Goal: Information Seeking & Learning: Learn about a topic

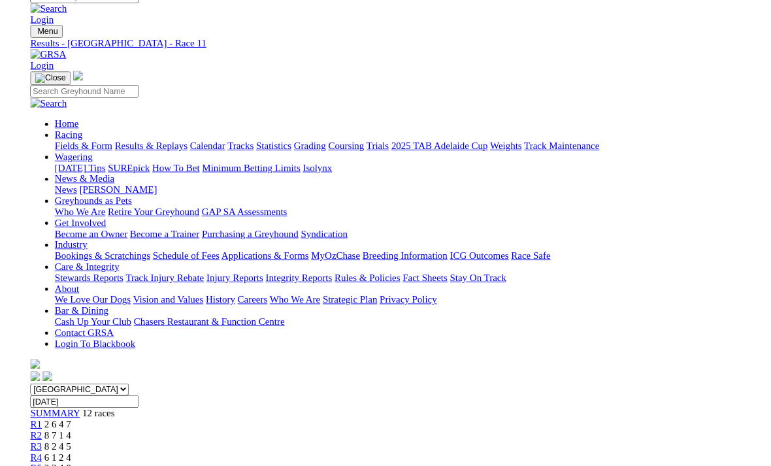
scroll to position [112, 0]
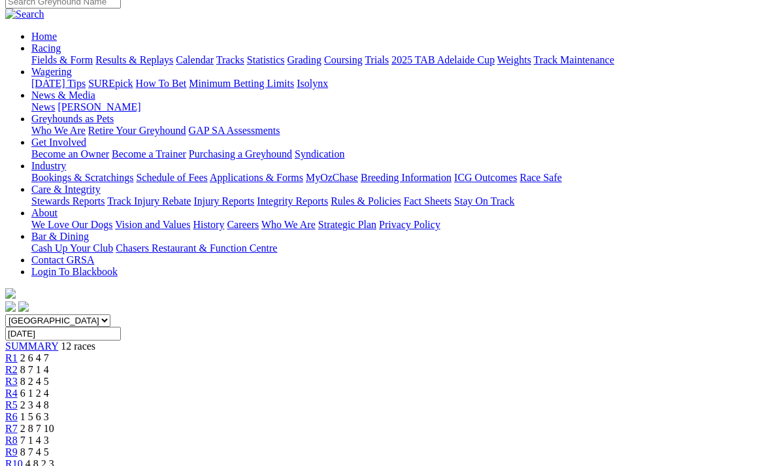
click at [23, 458] on span "R10" at bounding box center [14, 463] width 18 height 11
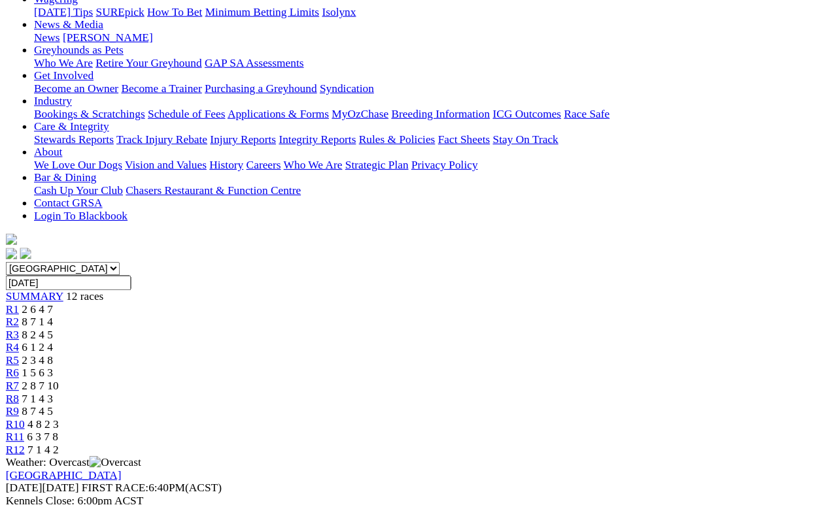
scroll to position [186, 0]
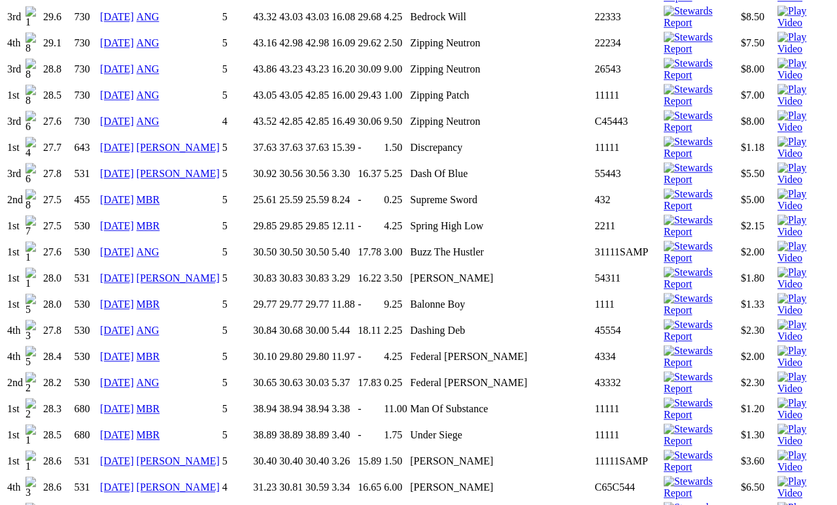
scroll to position [1785, 0]
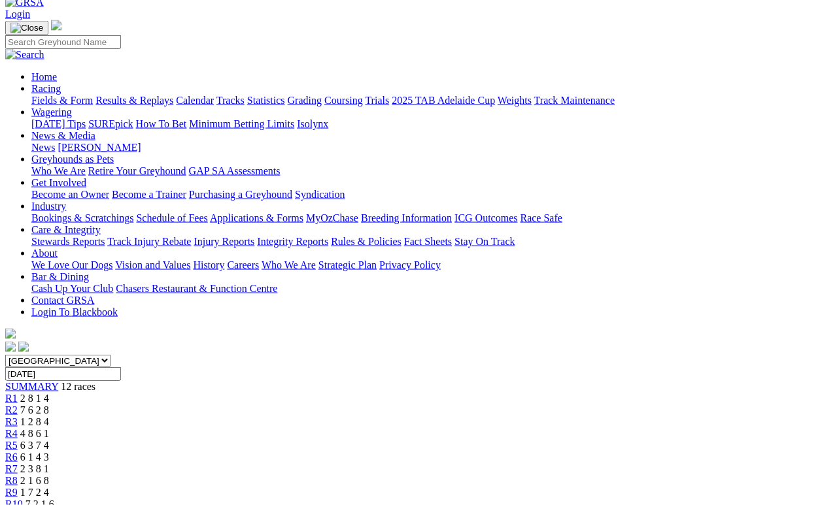
scroll to position [72, 0]
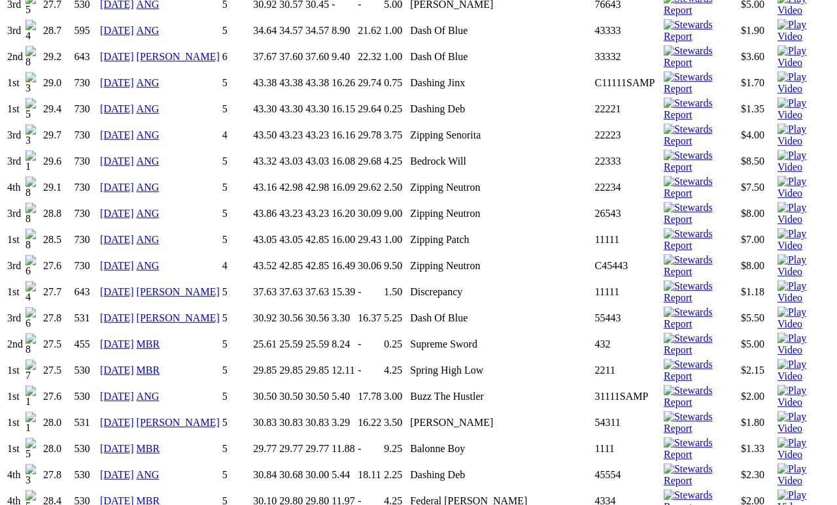
scroll to position [1645, 0]
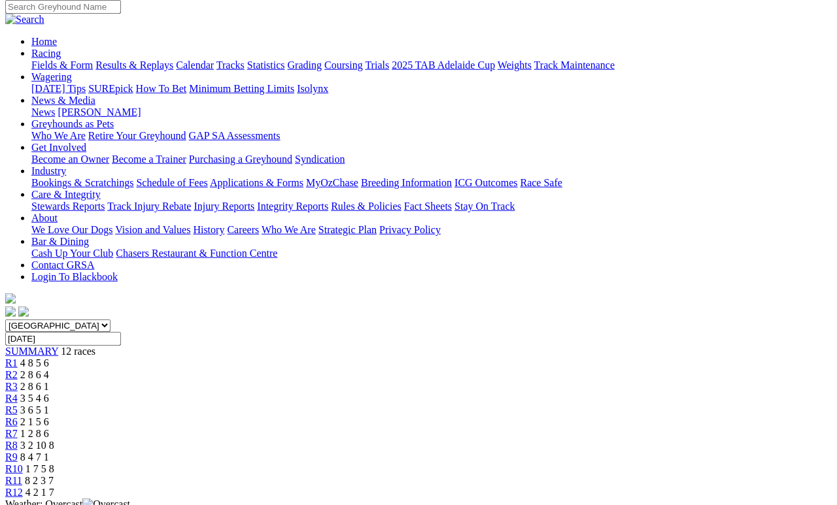
scroll to position [107, 0]
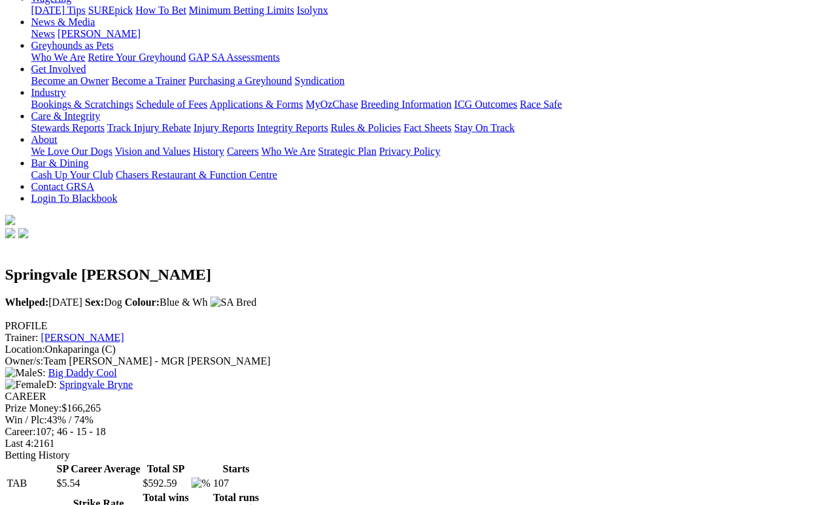
scroll to position [186, 0]
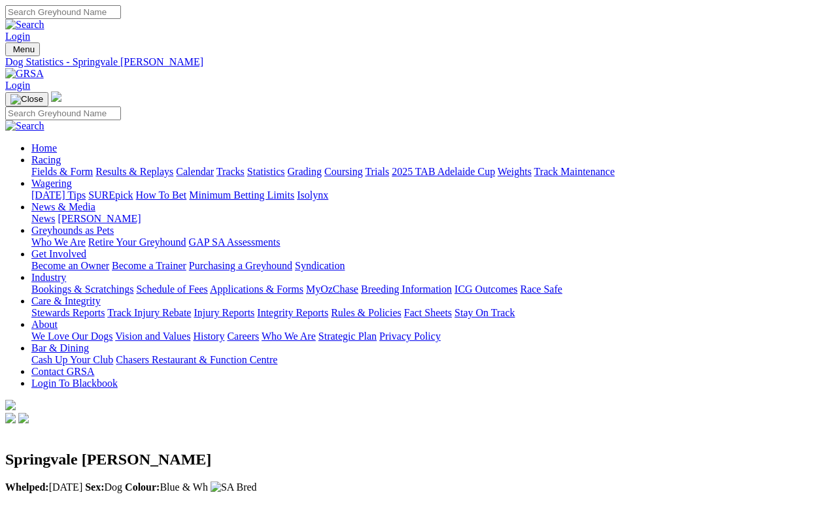
click at [76, 166] on link "Fields & Form" at bounding box center [61, 171] width 61 height 11
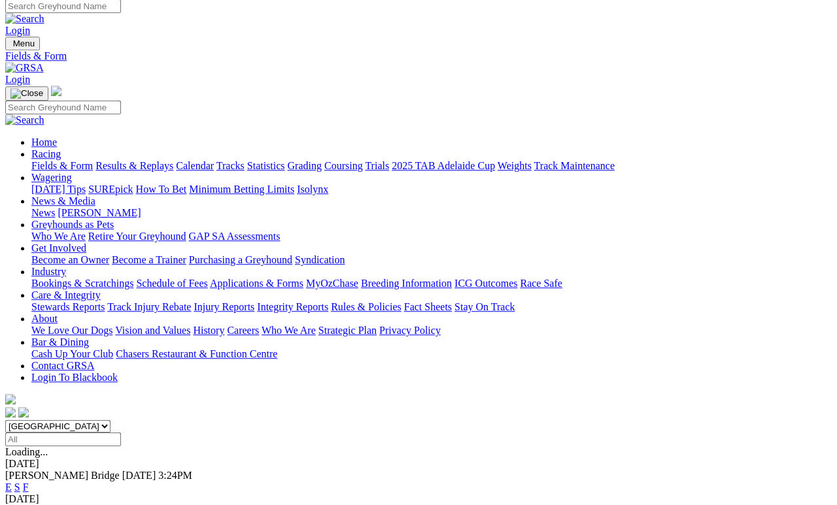
scroll to position [6, 0]
click at [29, 482] on link "F" at bounding box center [26, 487] width 6 height 11
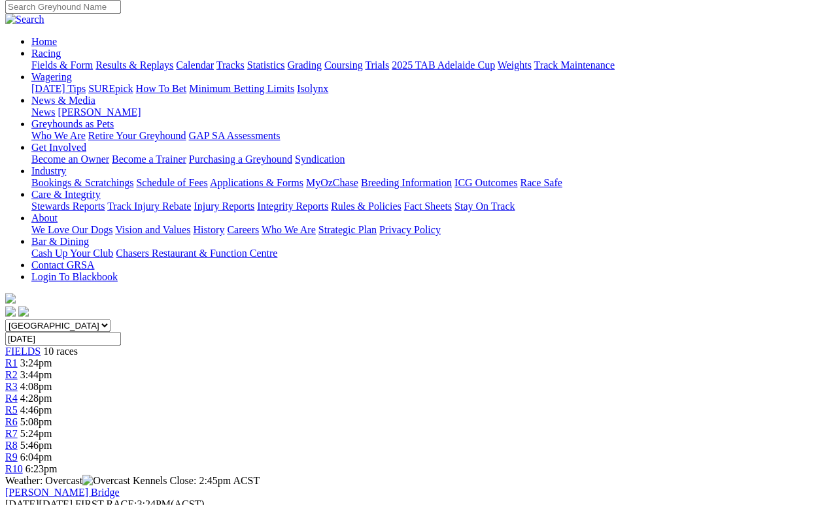
scroll to position [109, 0]
